Goal: Task Accomplishment & Management: Manage account settings

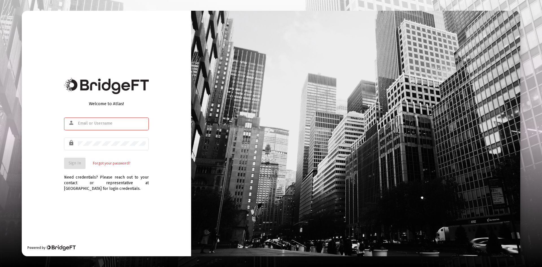
type input "morbass@gmail.com"
click at [123, 123] on input "morbass@gmail.com" at bounding box center [112, 123] width 68 height 5
click at [74, 165] on button "Sign In" at bounding box center [74, 163] width 21 height 11
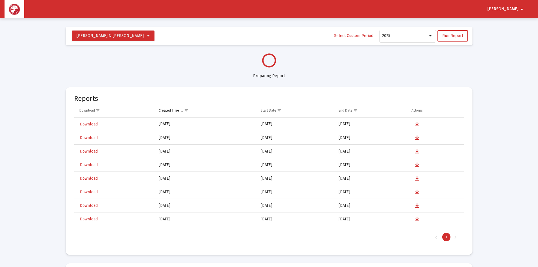
select select "View all"
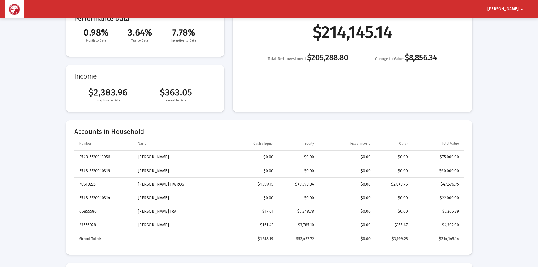
scroll to position [85, 0]
